Goal: Transaction & Acquisition: Purchase product/service

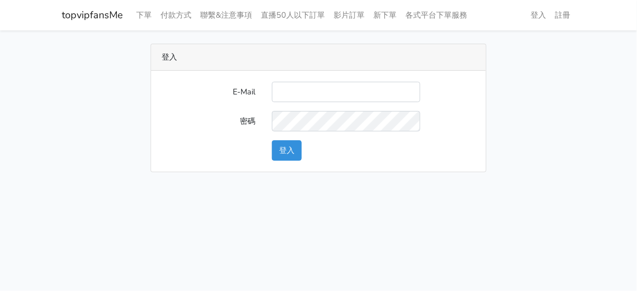
drag, startPoint x: 312, startPoint y: 91, endPoint x: 311, endPoint y: 98, distance: 6.7
click at [312, 91] on input "E-Mail" at bounding box center [346, 92] width 148 height 20
type input "zhen8032@gmail.com"
click at [318, 135] on form "E-Mail zhen8032@gmail.com 密碼 登入" at bounding box center [318, 121] width 313 height 79
click at [300, 131] on form "E-Mail zhen8032@gmail.com 密碼 登入" at bounding box center [318, 121] width 313 height 79
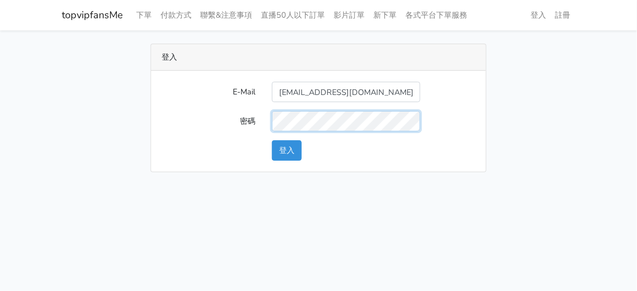
click at [272, 140] on button "登入" at bounding box center [287, 150] width 30 height 20
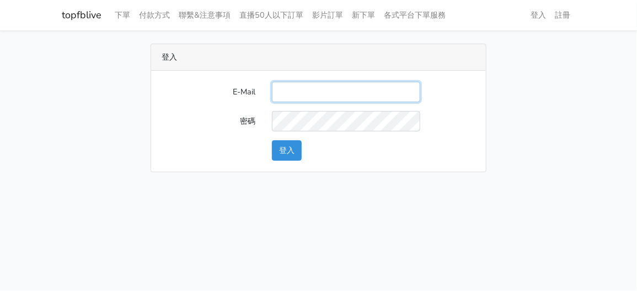
click at [332, 91] on input "E-Mail" at bounding box center [346, 92] width 148 height 20
type input "zhen8032@gmail.com"
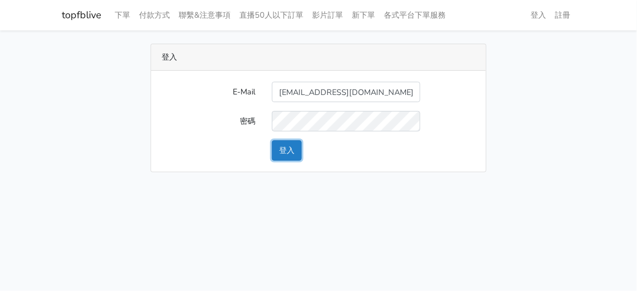
click at [292, 144] on button "登入" at bounding box center [287, 150] width 30 height 20
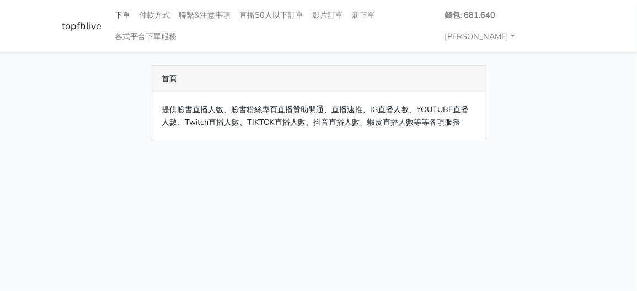
click at [119, 21] on link "下單" at bounding box center [123, 15] width 24 height 22
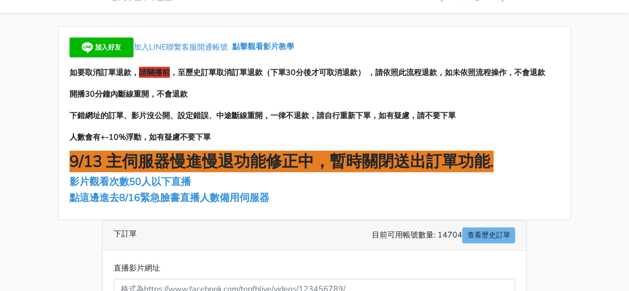
scroll to position [55, 0]
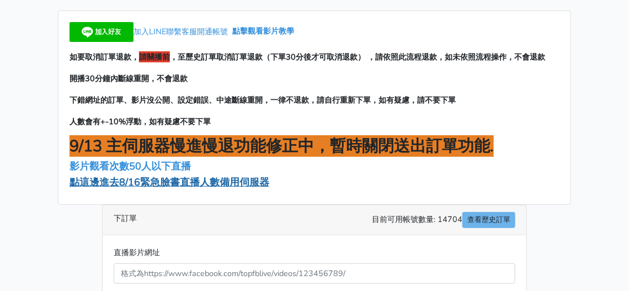
click at [197, 175] on span "點這邊進去8/16緊急臉書直播人數備用伺服器" at bounding box center [170, 181] width 200 height 13
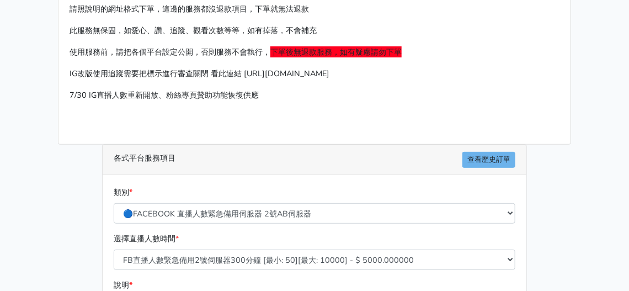
scroll to position [165, 0]
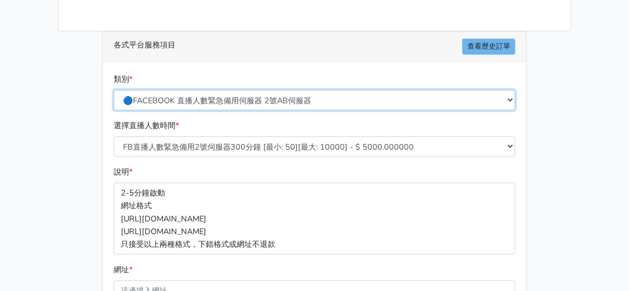
click at [245, 103] on select "🔵FACEBOOK 直播人數緊急備用伺服器 2號AB伺服器 🔵FACEBOOK 網軍專用貼文留言 安全保密 🔵FACEBOOK 直播人數緊急備用伺服器 J1 …" at bounding box center [315, 100] width 402 height 20
drag, startPoint x: 245, startPoint y: 103, endPoint x: 246, endPoint y: 109, distance: 6.6
click at [245, 103] on select "🔵FACEBOOK 直播人數緊急備用伺服器 2號AB伺服器 🔵FACEBOOK 網軍專用貼文留言 安全保密 🔵FACEBOOK 直播人數緊急備用伺服器 J1 …" at bounding box center [315, 100] width 402 height 20
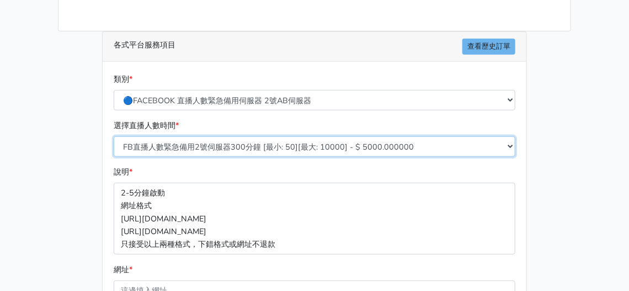
click at [248, 145] on select "FB直播人數緊急備用2號伺服器300分鐘 [最小: 50][最大: 10000] - $ 5000.000000 FB直播人數緊急備用2號伺服器60分鐘 [最…" at bounding box center [315, 146] width 402 height 20
select select "578"
click at [114, 136] on select "FB直播人數緊急備用2號伺服器300分鐘 [最小: 50][最大: 10000] - $ 5000.000000 FB直播人數緊急備用2號伺服器60分鐘 [最…" at bounding box center [315, 146] width 402 height 20
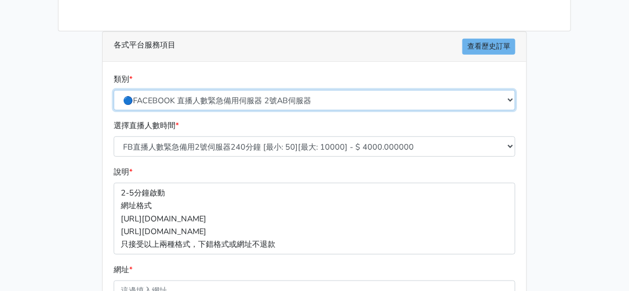
click at [270, 97] on select "🔵FACEBOOK 直播人數緊急備用伺服器 2號AB伺服器 🔵FACEBOOK 網軍專用貼文留言 安全保密 🔵FACEBOOK 直播人數緊急備用伺服器 J1 …" at bounding box center [315, 100] width 402 height 20
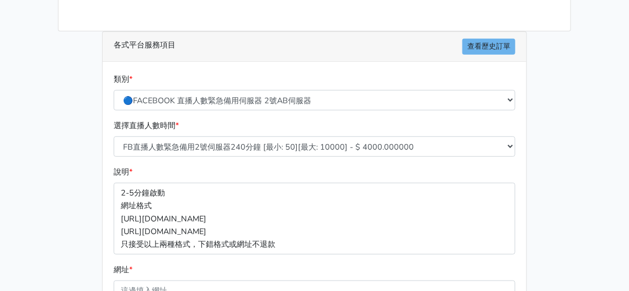
click at [52, 111] on div "請照說明的網址格式下單，這邊的服務都沒退款項目，下單就無法退款 此服務無保固，如愛心、讚、追蹤、觀看次數等等，如有掉落，不會補充 使用服務前，請把各個平台設定…" at bounding box center [315, 162] width 530 height 568
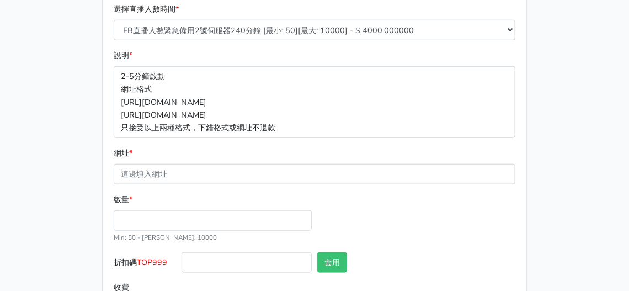
scroll to position [330, 0]
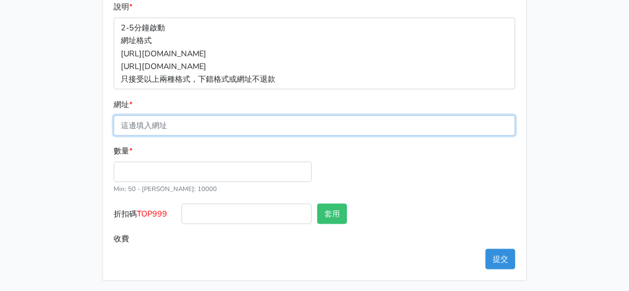
drag, startPoint x: 172, startPoint y: 121, endPoint x: 169, endPoint y: 127, distance: 6.7
click at [172, 121] on input "網址 *" at bounding box center [315, 125] width 402 height 20
paste input "[URL][DOMAIN_NAME]"
type input "[URL][DOMAIN_NAME]"
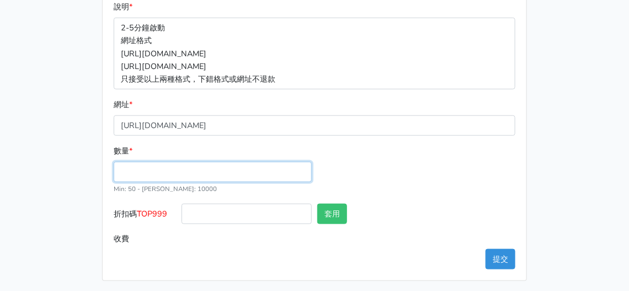
click at [148, 172] on input "數量 *" at bounding box center [213, 172] width 198 height 20
type input "100"
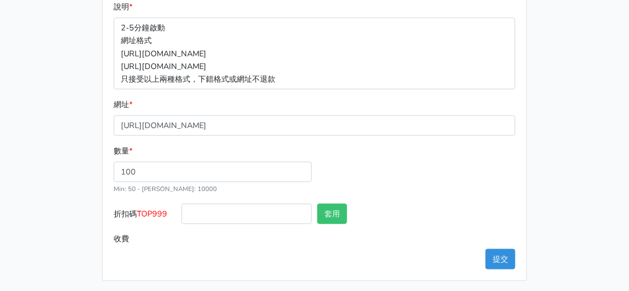
type input "400.000"
click at [437, 216] on input "text" at bounding box center [450, 214] width 130 height 20
click at [510, 259] on button "提交" at bounding box center [500, 259] width 30 height 20
